Goal: Task Accomplishment & Management: Complete application form

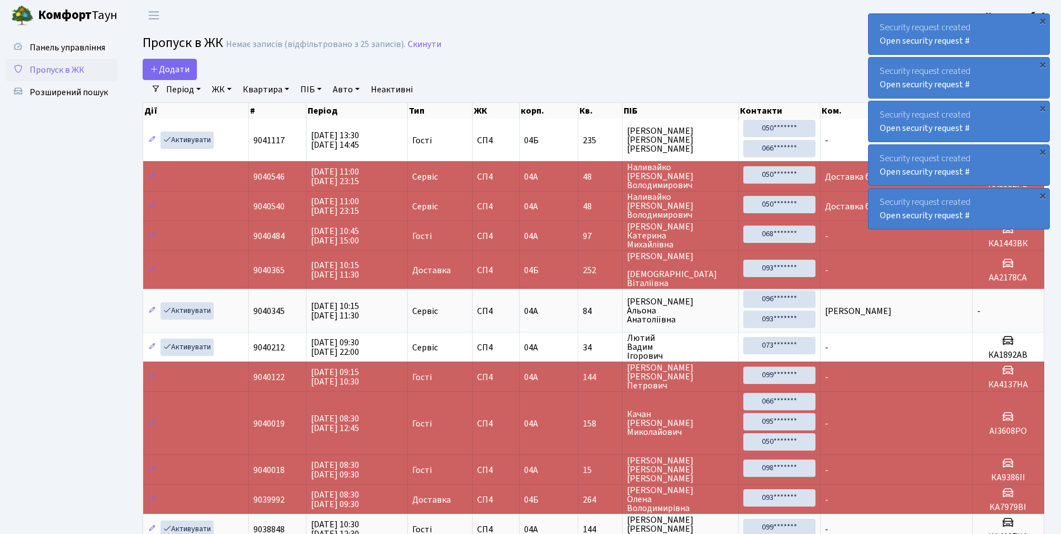
select select "25"
click at [179, 69] on span "Додати" at bounding box center [170, 69] width 40 height 12
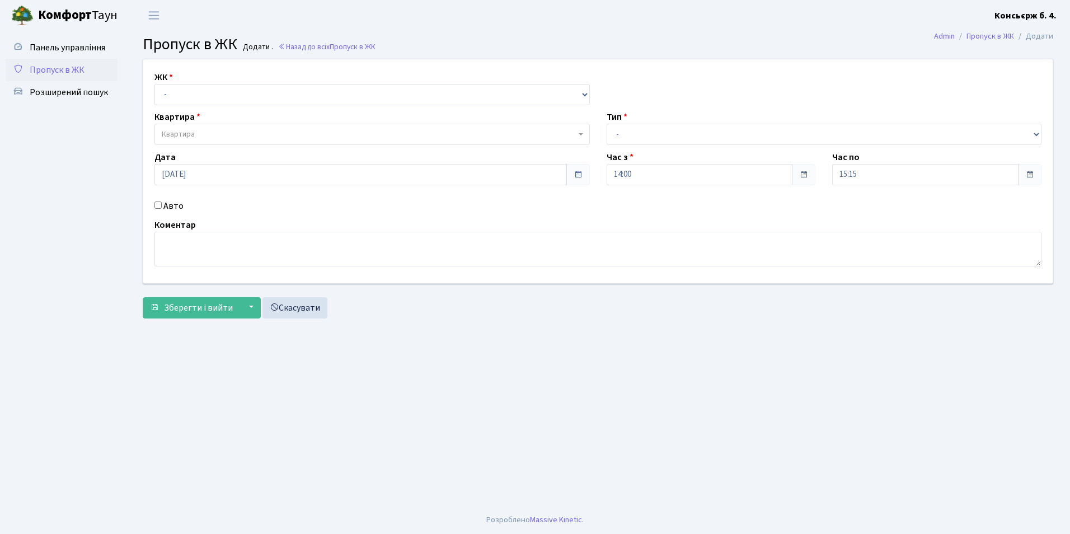
click at [182, 78] on div "ЖК - СП4, Столичне шосе, 5" at bounding box center [372, 88] width 452 height 35
click at [186, 97] on select "- СП4, Столичне шосе, 5" at bounding box center [371, 94] width 435 height 21
select select "325"
click at [154, 84] on select "- СП4, Столичне шосе, 5" at bounding box center [371, 94] width 435 height 21
select select
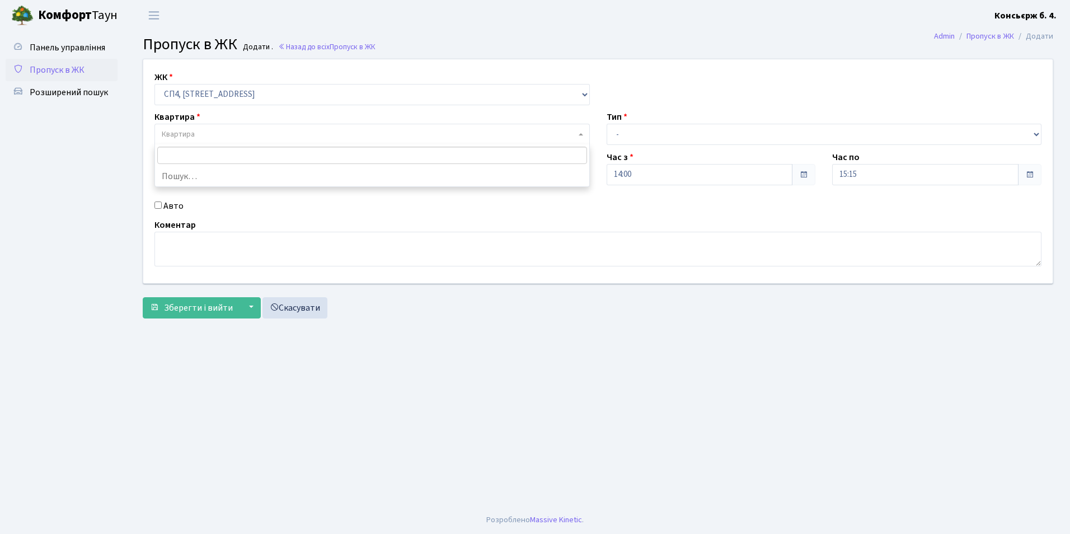
click at [182, 130] on span "Квартира" at bounding box center [178, 134] width 33 height 11
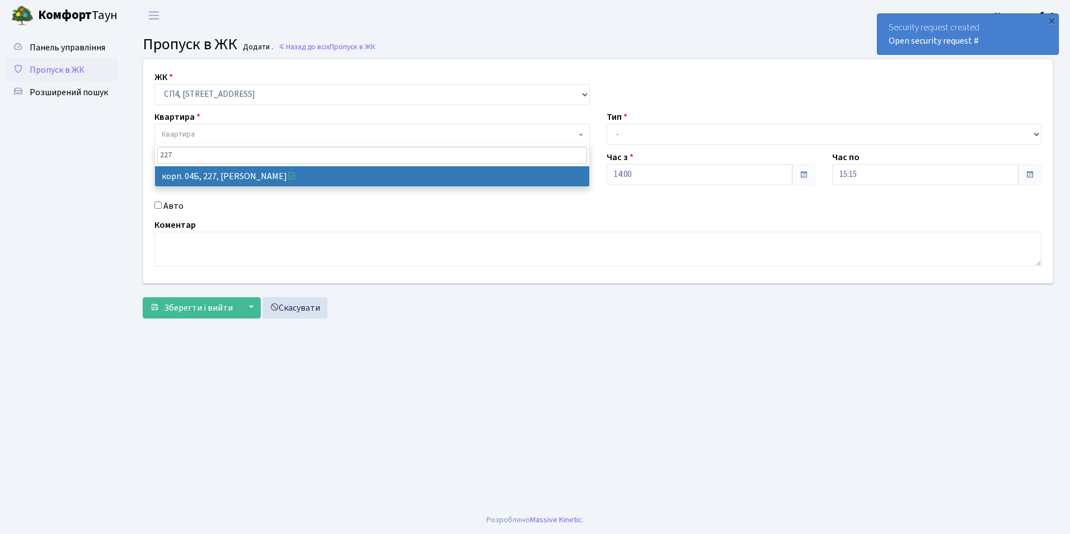
type input "227"
click at [203, 135] on span "Квартира" at bounding box center [369, 134] width 414 height 11
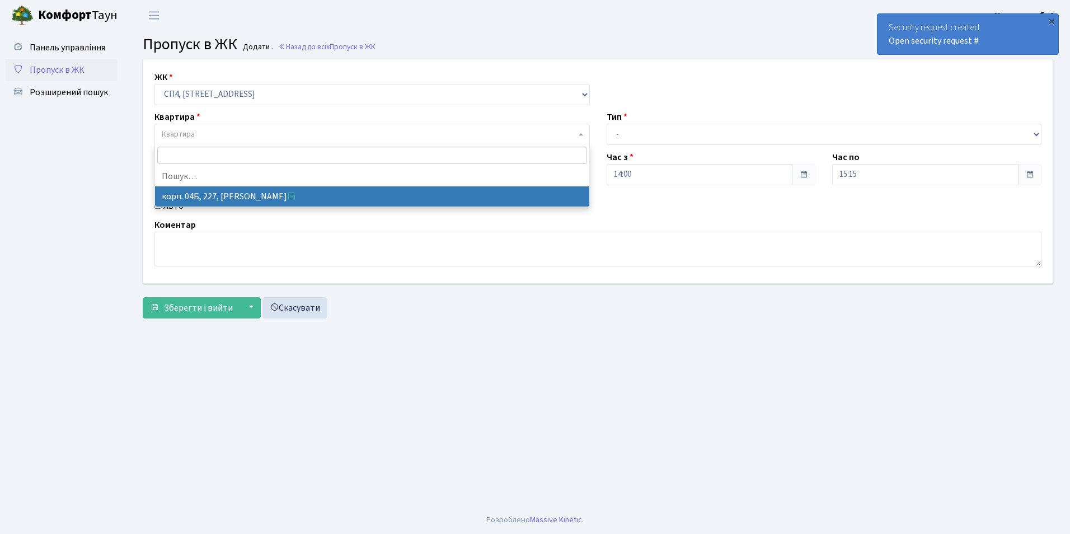
click at [178, 135] on span "Квартира" at bounding box center [178, 134] width 33 height 11
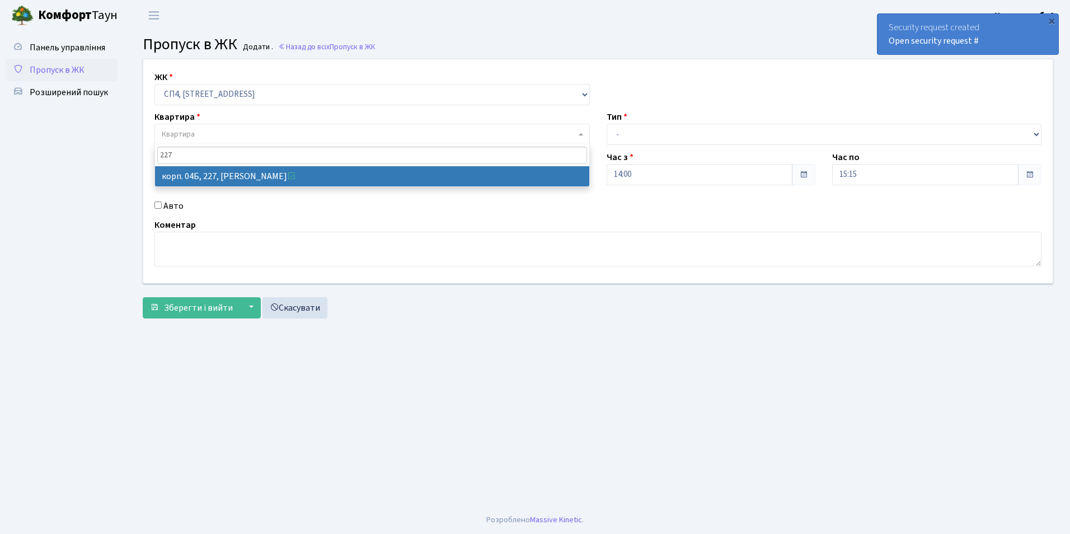
type input "227"
select select "21255"
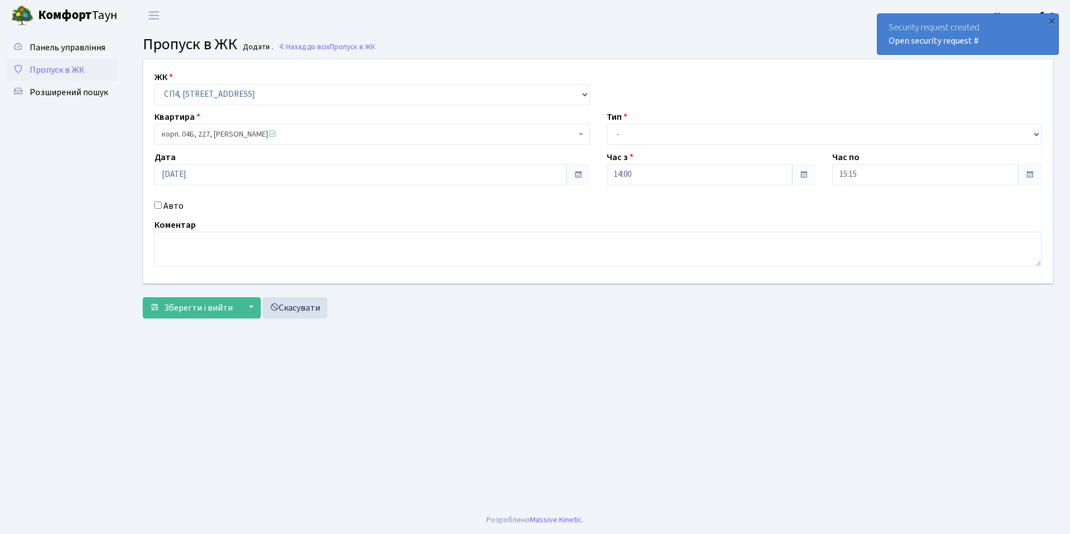
click at [618, 120] on label "Тип" at bounding box center [617, 116] width 21 height 13
click at [653, 137] on select "- Доставка Таксі Гості Сервіс" at bounding box center [824, 134] width 435 height 21
select select "1"
click at [607, 124] on select "- Доставка Таксі Гості Сервіс" at bounding box center [824, 134] width 435 height 21
click at [186, 205] on div "Авто" at bounding box center [372, 205] width 452 height 13
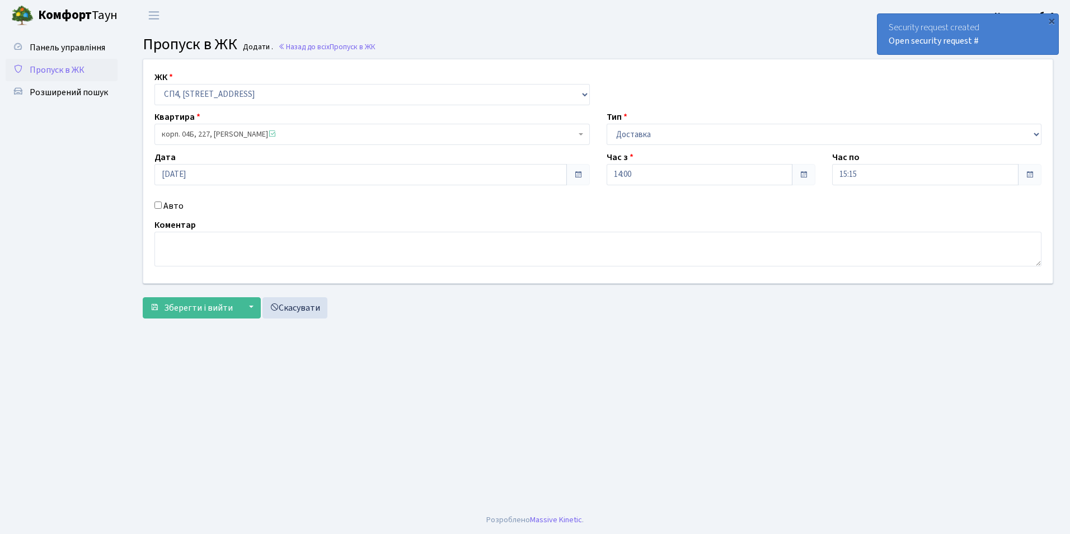
click at [158, 204] on input "Авто" at bounding box center [157, 204] width 7 height 7
checkbox input "true"
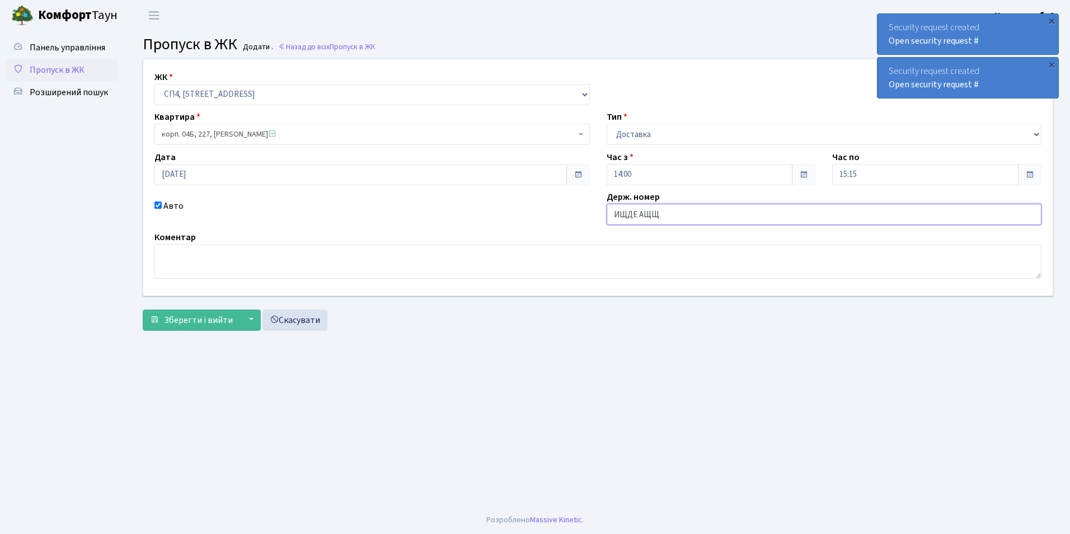
click at [661, 214] on input "ИЩДЕ АЩЩ" at bounding box center [824, 214] width 435 height 21
type input "И"
click at [658, 213] on input "BOLT FOO" at bounding box center [824, 214] width 435 height 21
type input "B"
drag, startPoint x: 203, startPoint y: 253, endPoint x: 213, endPoint y: 236, distance: 20.5
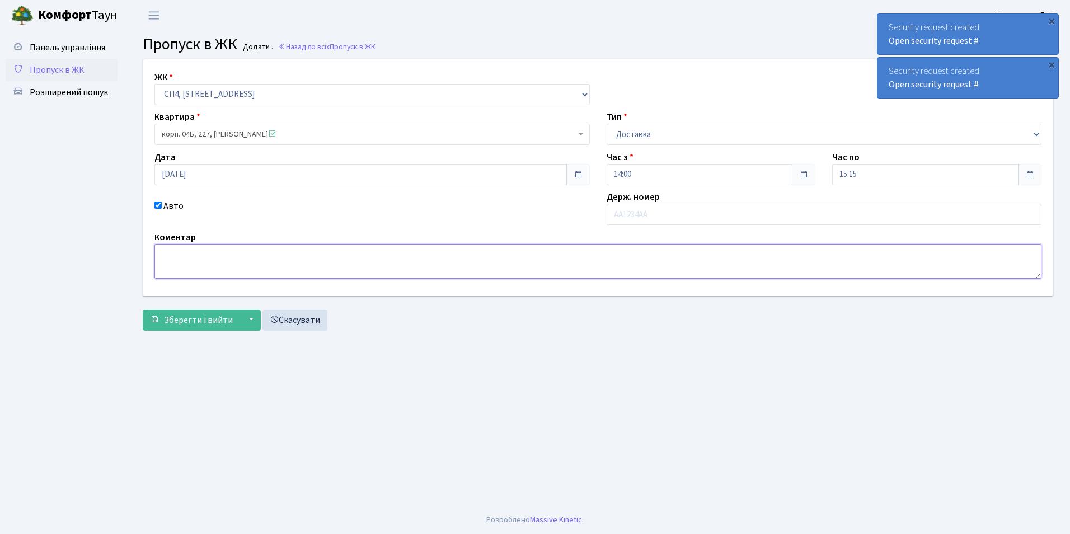
click at [213, 236] on div "Коментар" at bounding box center [598, 255] width 904 height 48
type textarea "BOLT FOOD"
drag, startPoint x: 207, startPoint y: 315, endPoint x: 210, endPoint y: 307, distance: 8.5
click at [209, 314] on span "Зберегти і вийти" at bounding box center [198, 320] width 69 height 12
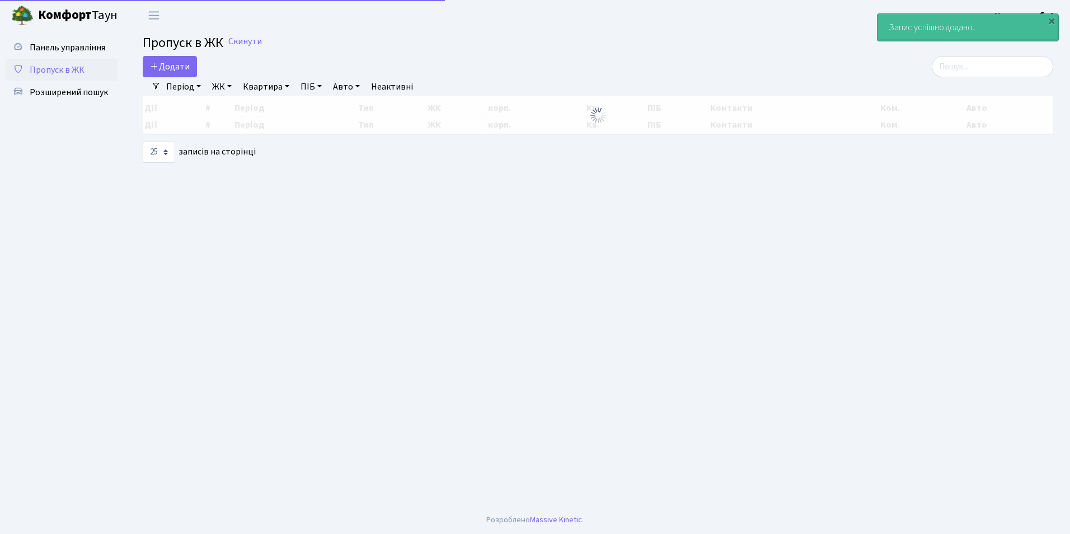
select select "25"
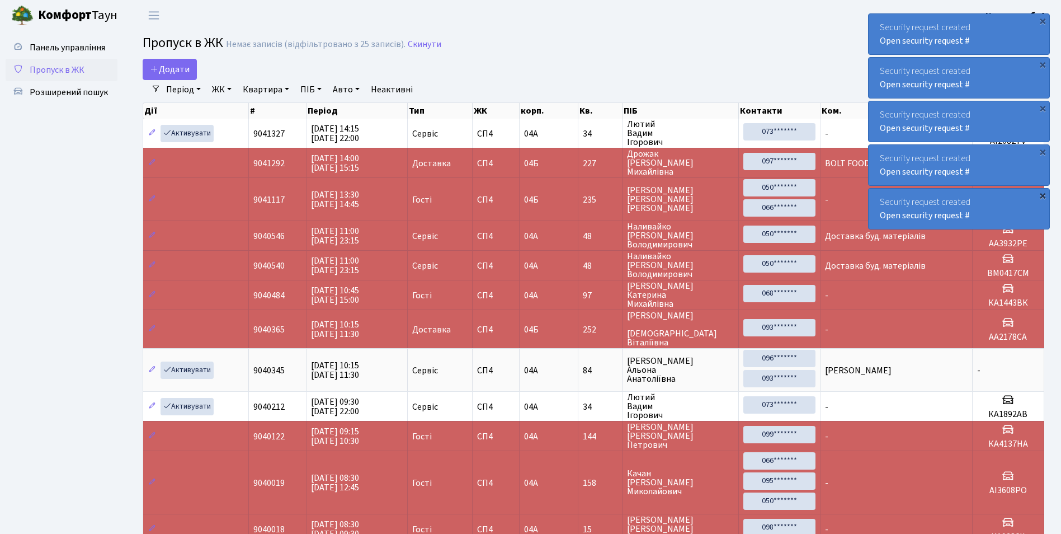
click at [1045, 195] on div "×" at bounding box center [1042, 195] width 11 height 11
click at [1044, 151] on div "×" at bounding box center [1042, 151] width 11 height 11
click at [1044, 146] on div "×" at bounding box center [1042, 151] width 11 height 11
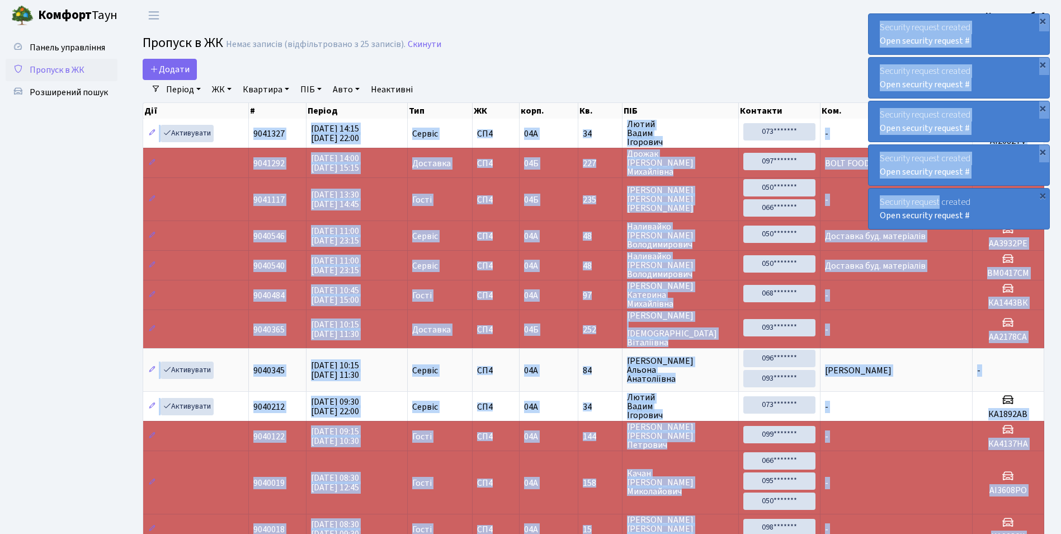
drag, startPoint x: 940, startPoint y: 200, endPoint x: 1069, endPoint y: 208, distance: 129.5
click at [1061, 208] on html "[PERSON_NAME] Консьєрж б. 4. Мій обліковий запис Вийти Панель управління Пропус…" at bounding box center [530, 339] width 1061 height 679
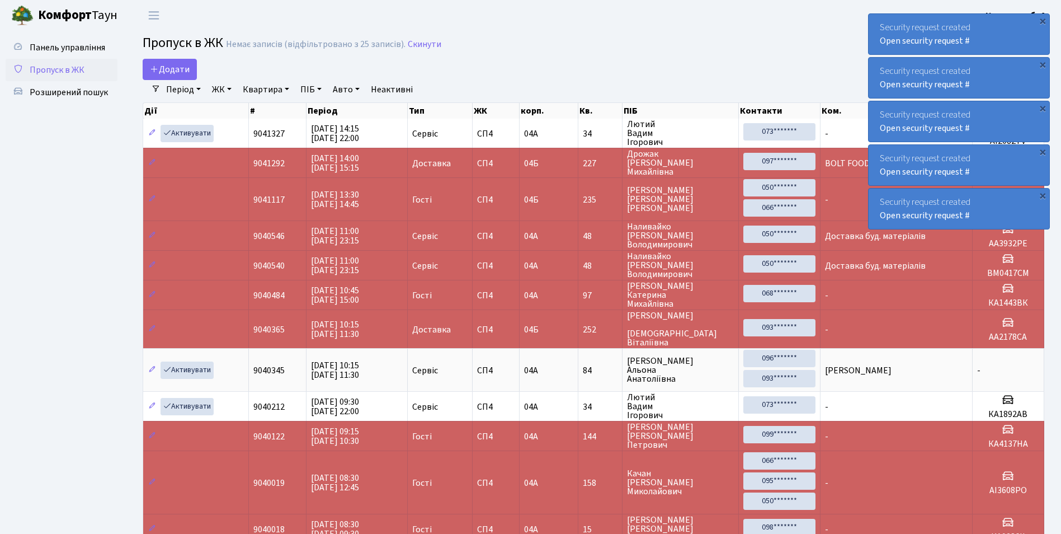
drag, startPoint x: 1069, startPoint y: 208, endPoint x: 1030, endPoint y: 209, distance: 39.2
click at [1030, 209] on div "Security request created Open security request #" at bounding box center [959, 209] width 181 height 40
click at [1045, 150] on div "×" at bounding box center [1042, 151] width 11 height 11
click at [1041, 17] on div "×" at bounding box center [1042, 20] width 11 height 11
